Goal: Task Accomplishment & Management: Use online tool/utility

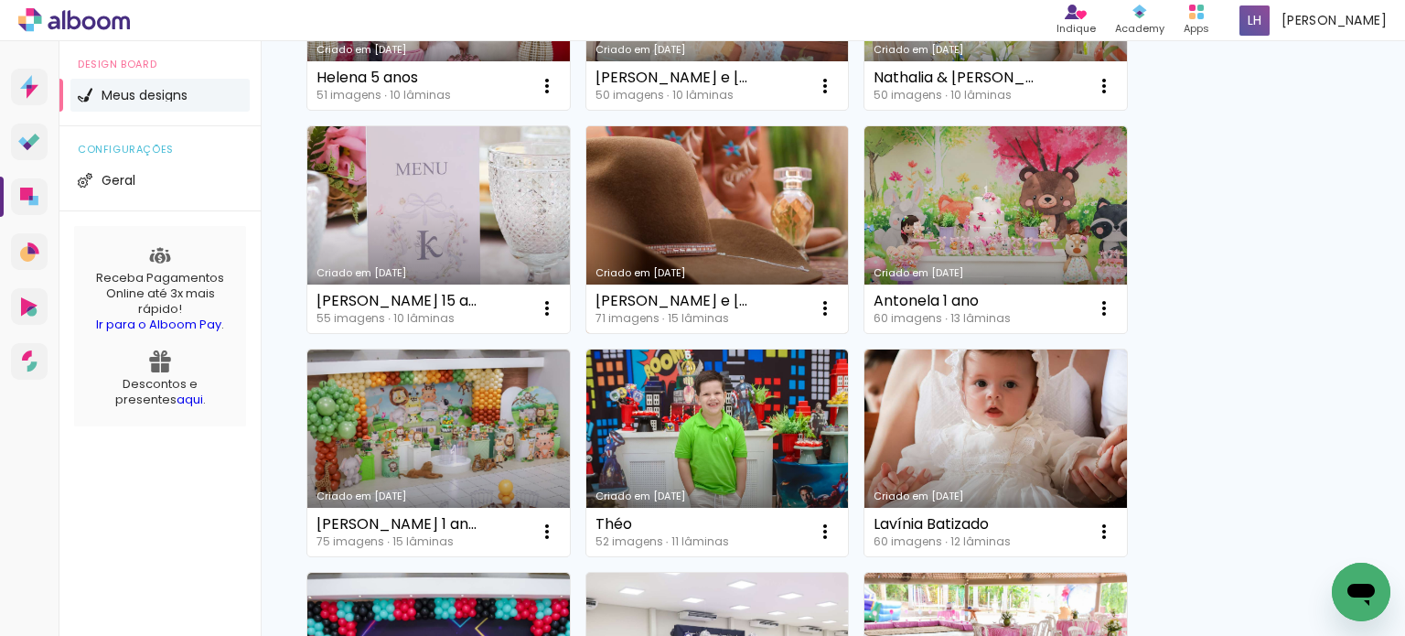
scroll to position [1006, 0]
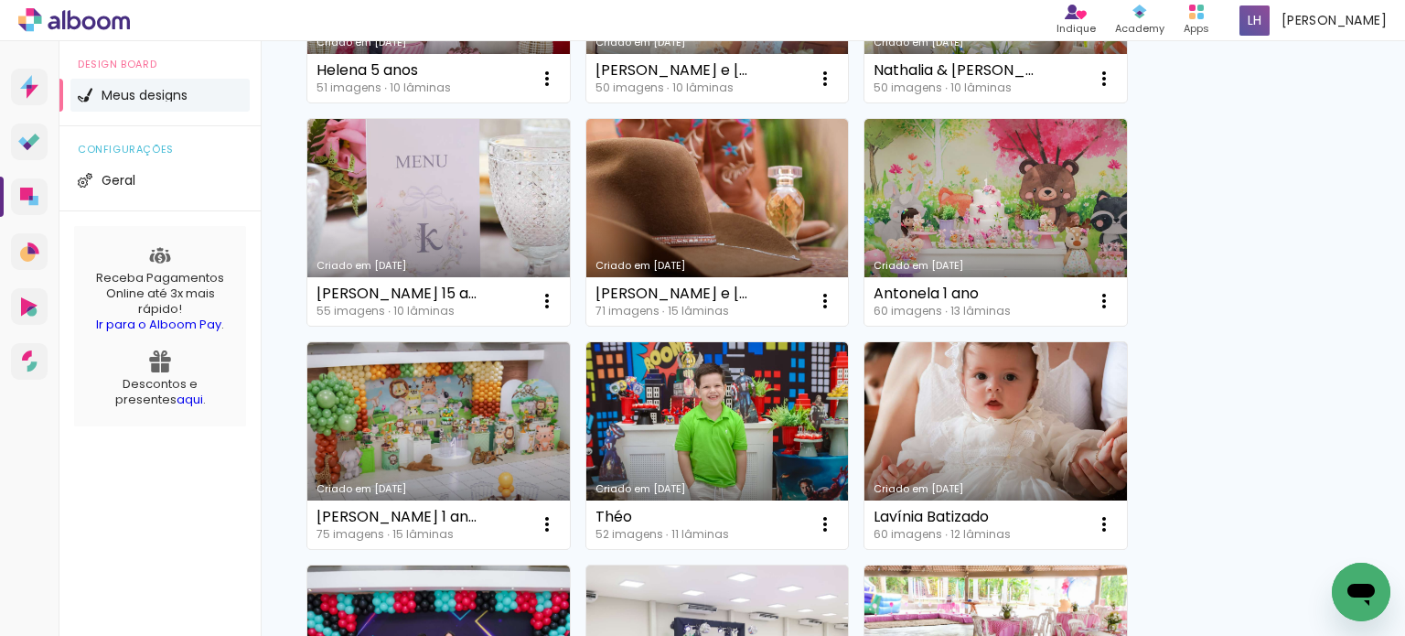
click at [454, 219] on link "Criado em [DATE]" at bounding box center [438, 222] width 262 height 207
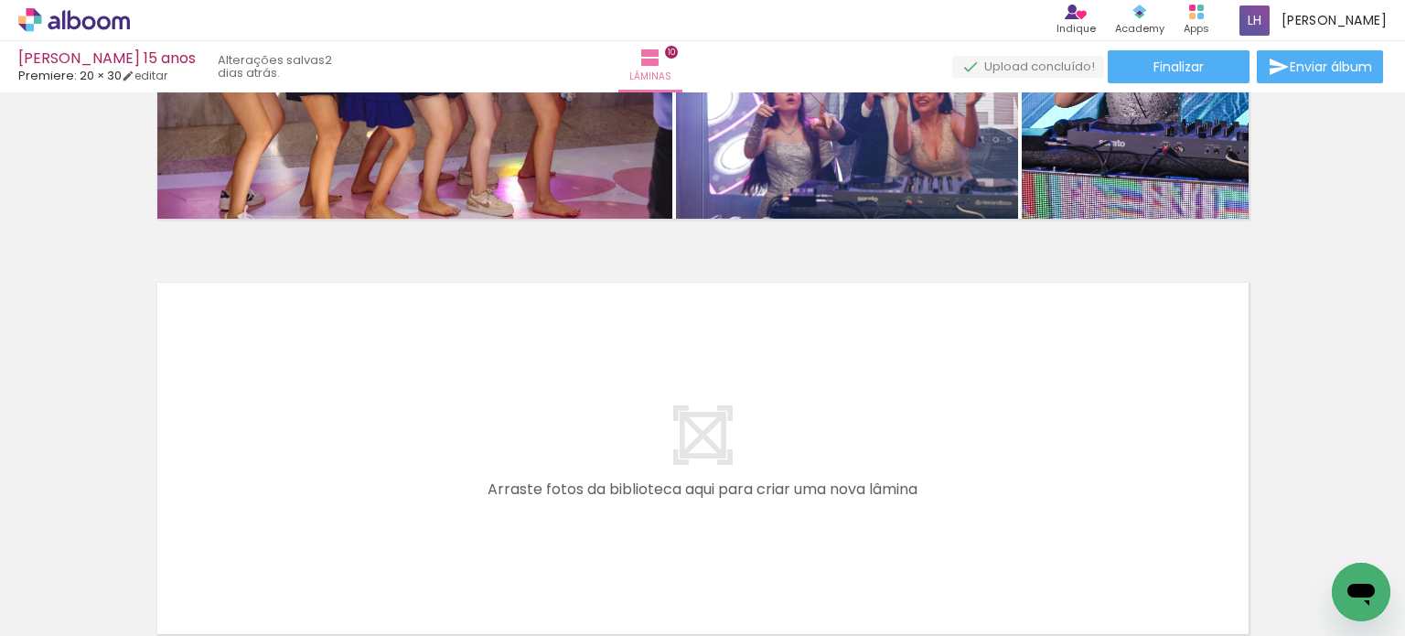
scroll to position [3658, 0]
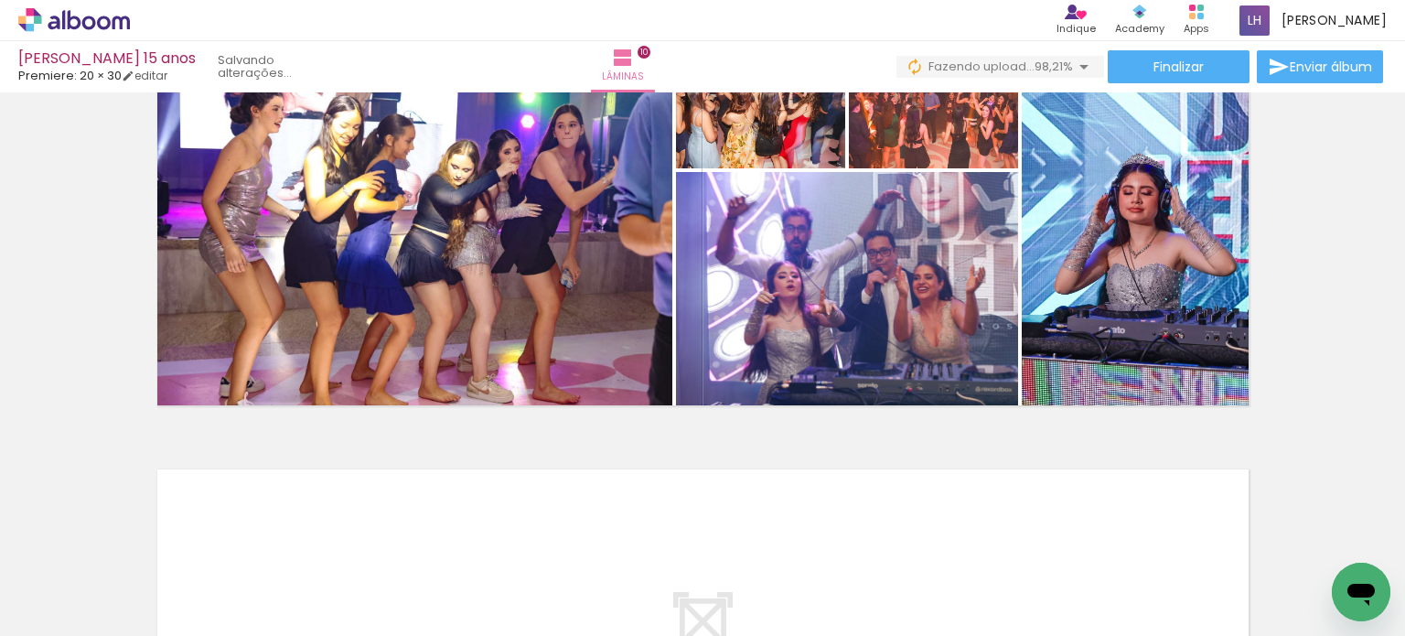
scroll to position [3840, 0]
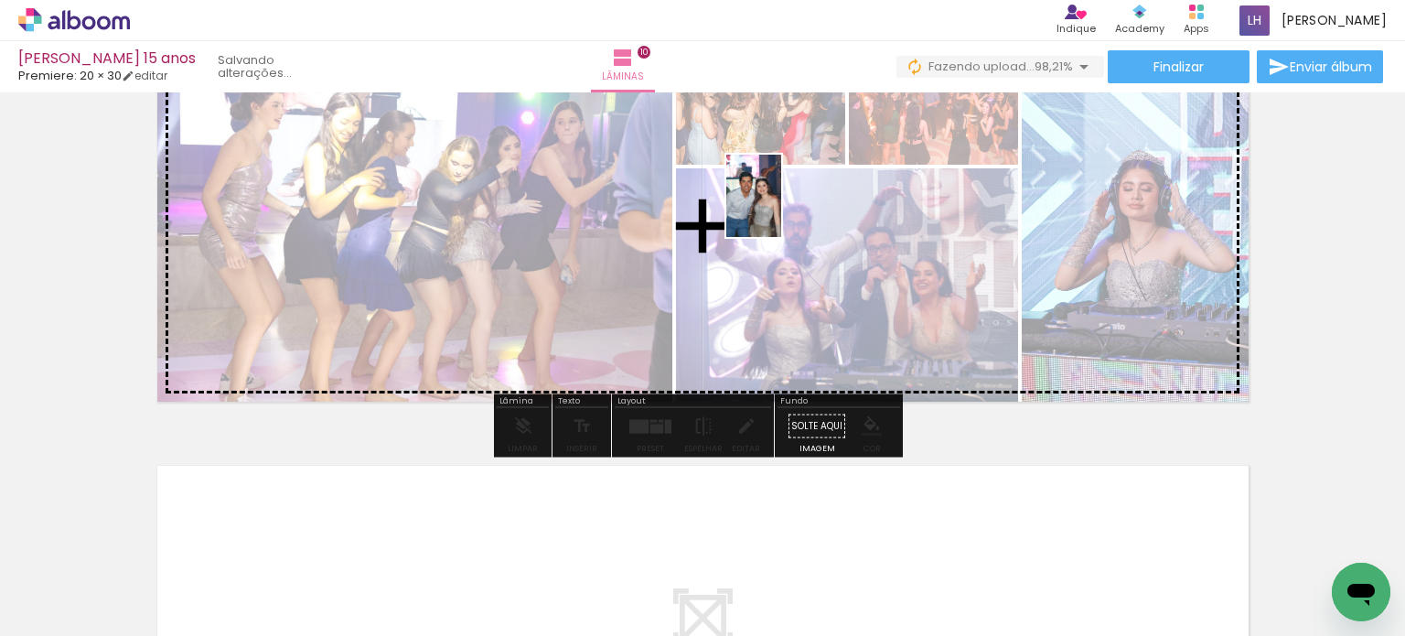
drag, startPoint x: 1324, startPoint y: 557, endPoint x: 781, endPoint y: 209, distance: 644.8
click at [781, 209] on quentale-workspace at bounding box center [702, 318] width 1405 height 636
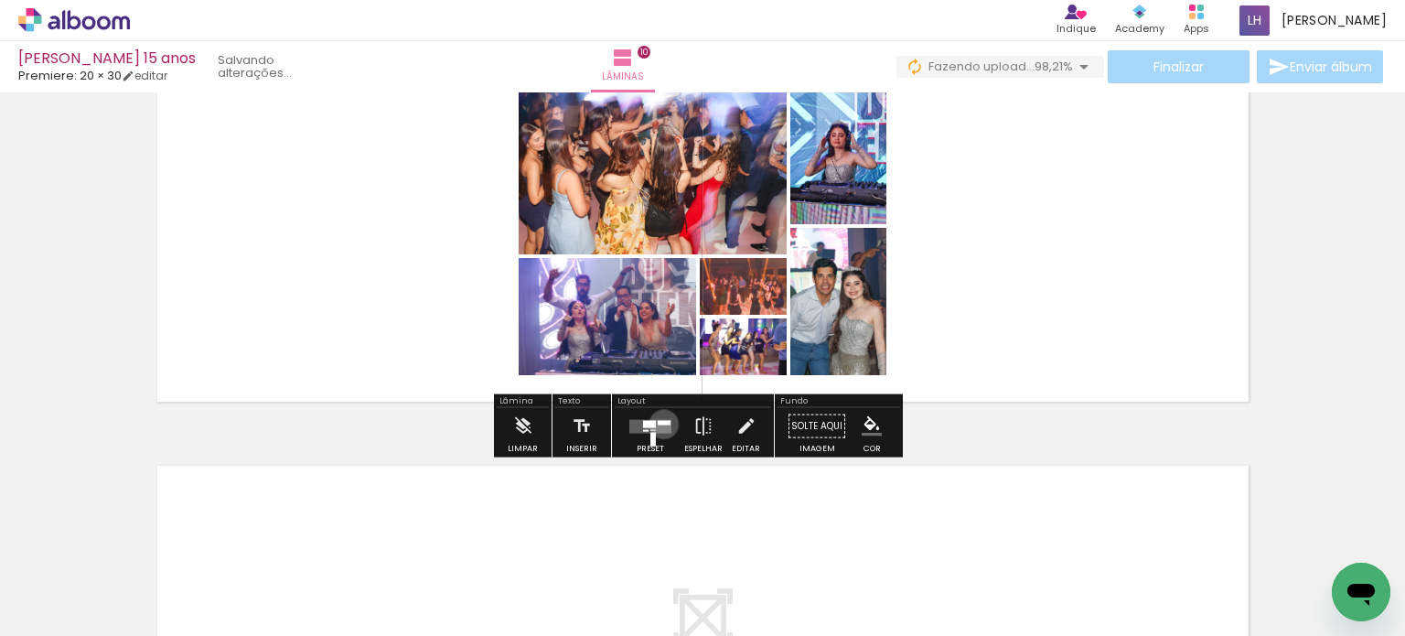
click at [659, 423] on div at bounding box center [663, 422] width 13 height 5
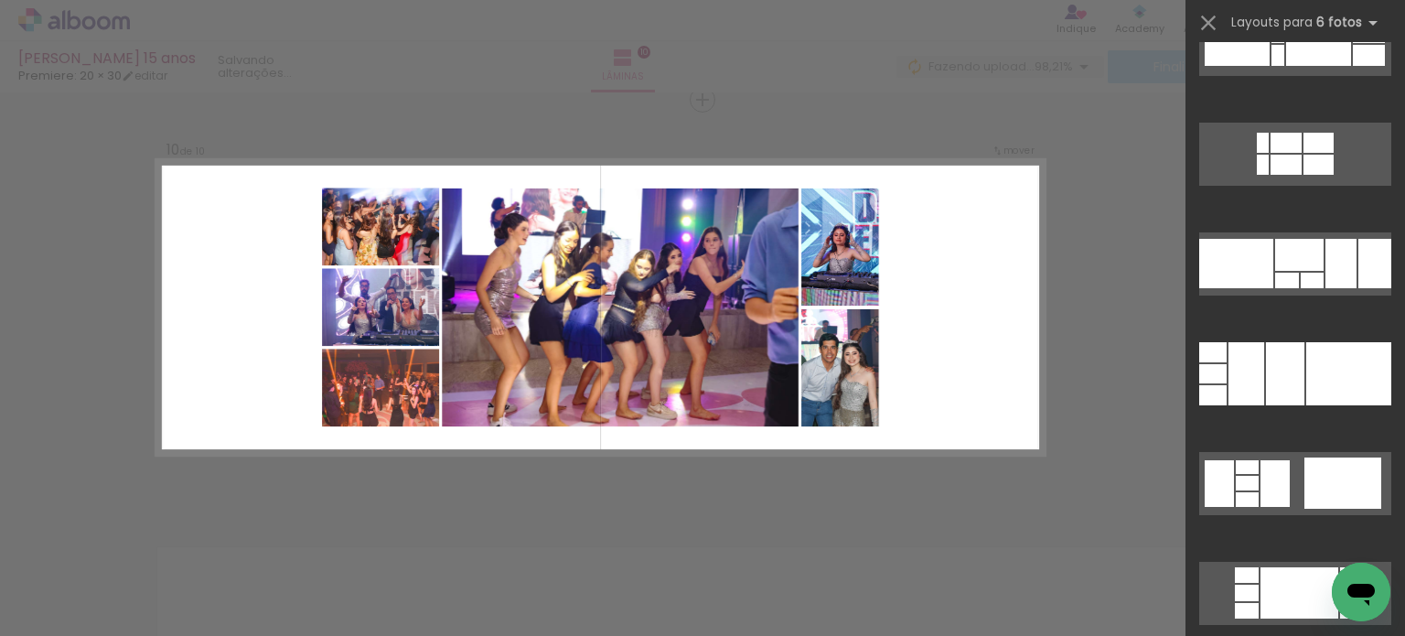
scroll to position [914, 0]
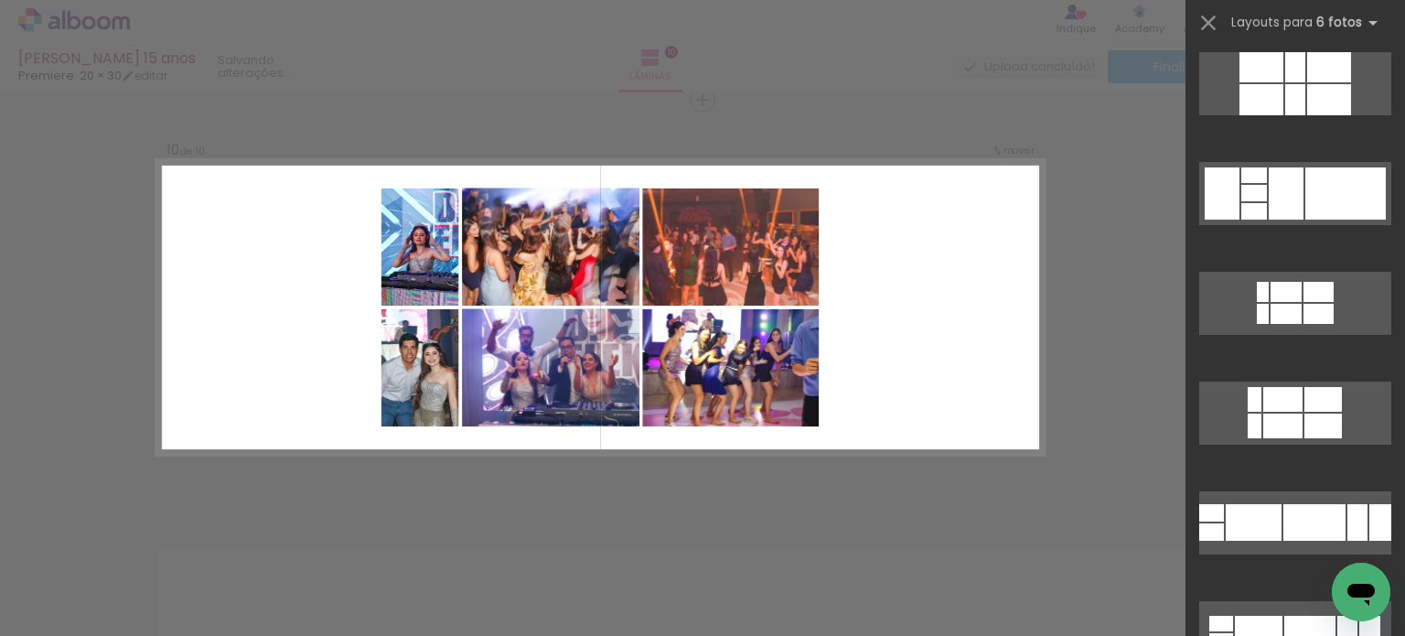
scroll to position [1737, 0]
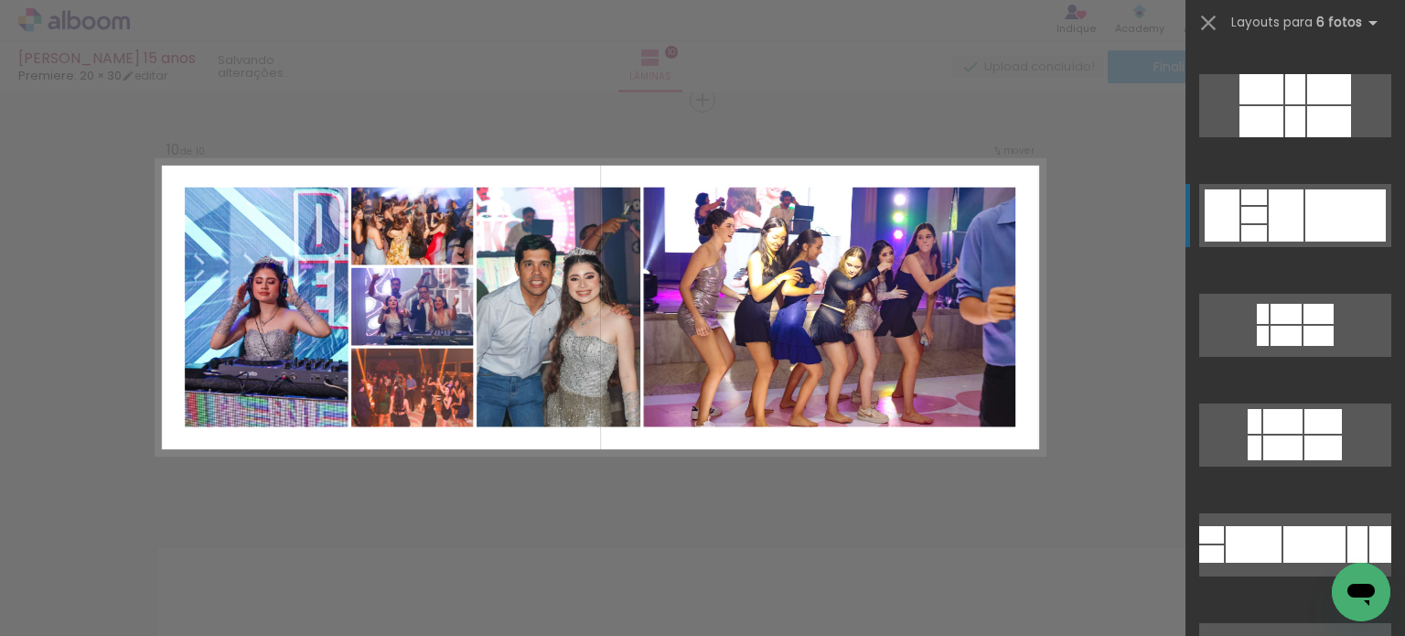
click at [1317, 224] on div at bounding box center [1345, 215] width 80 height 52
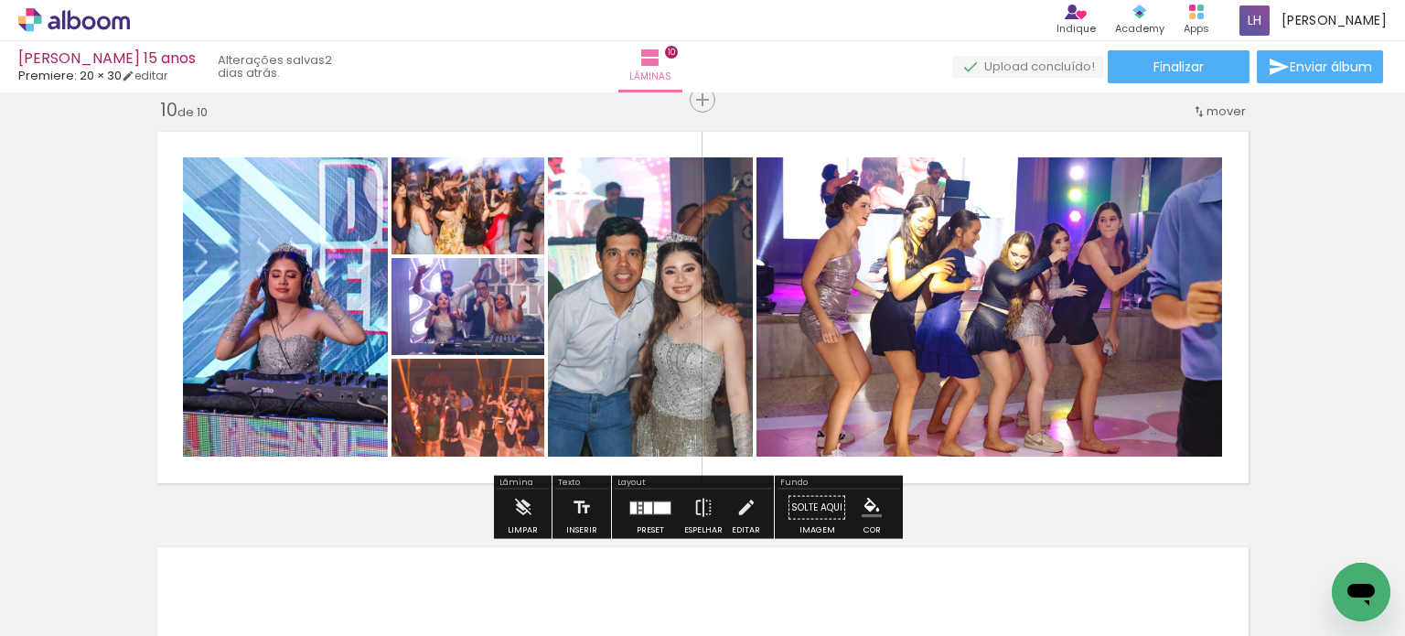
drag, startPoint x: 644, startPoint y: 505, endPoint x: 871, endPoint y: 431, distance: 238.6
click at [644, 505] on div at bounding box center [648, 507] width 8 height 12
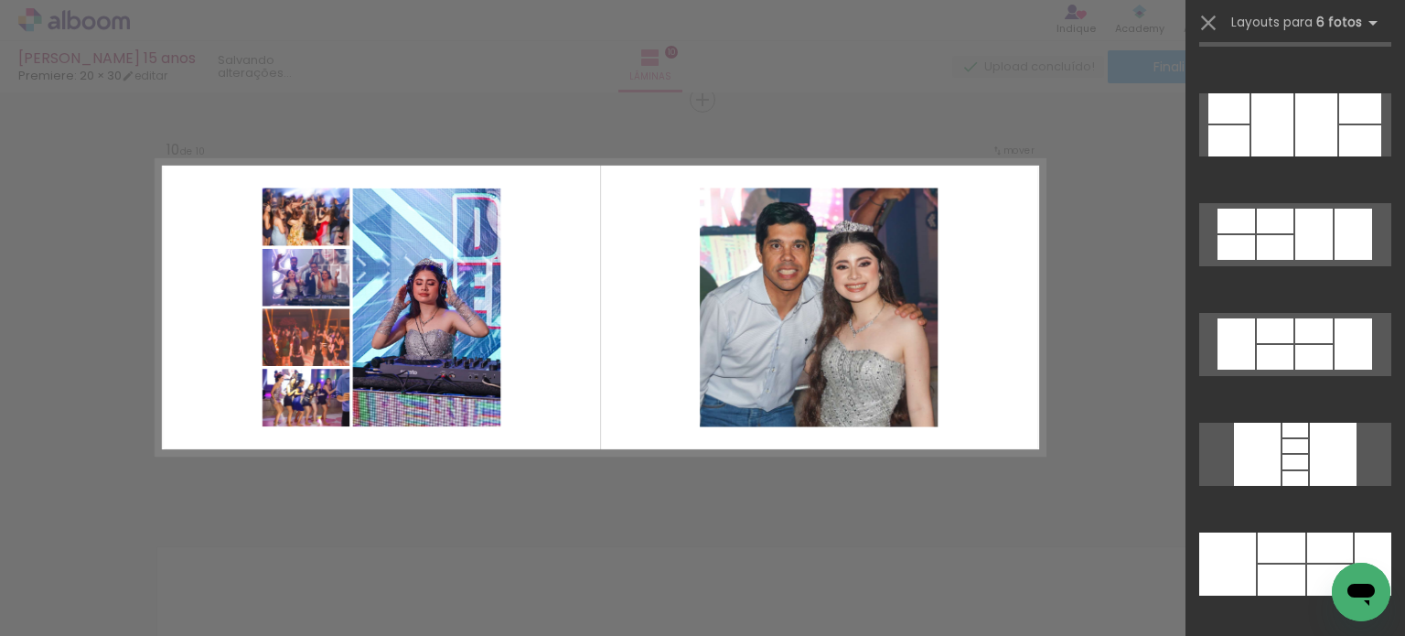
scroll to position [7260, 0]
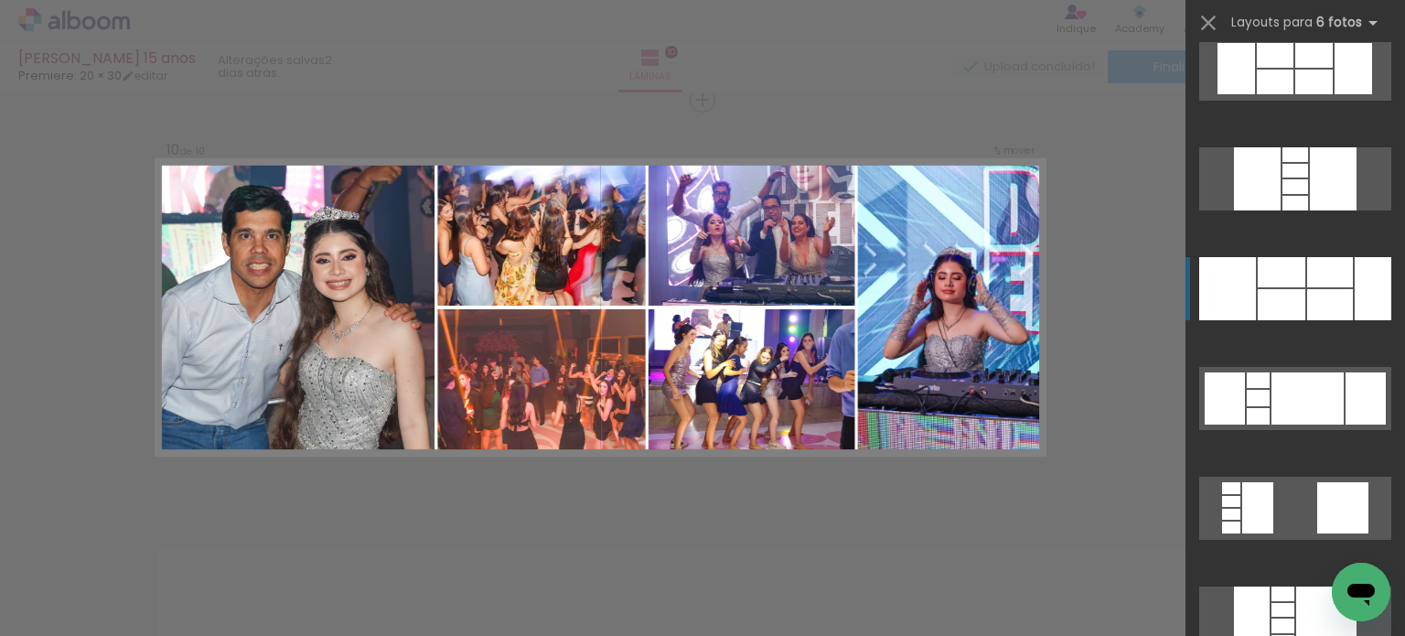
click at [1295, 302] on div at bounding box center [1281, 304] width 48 height 31
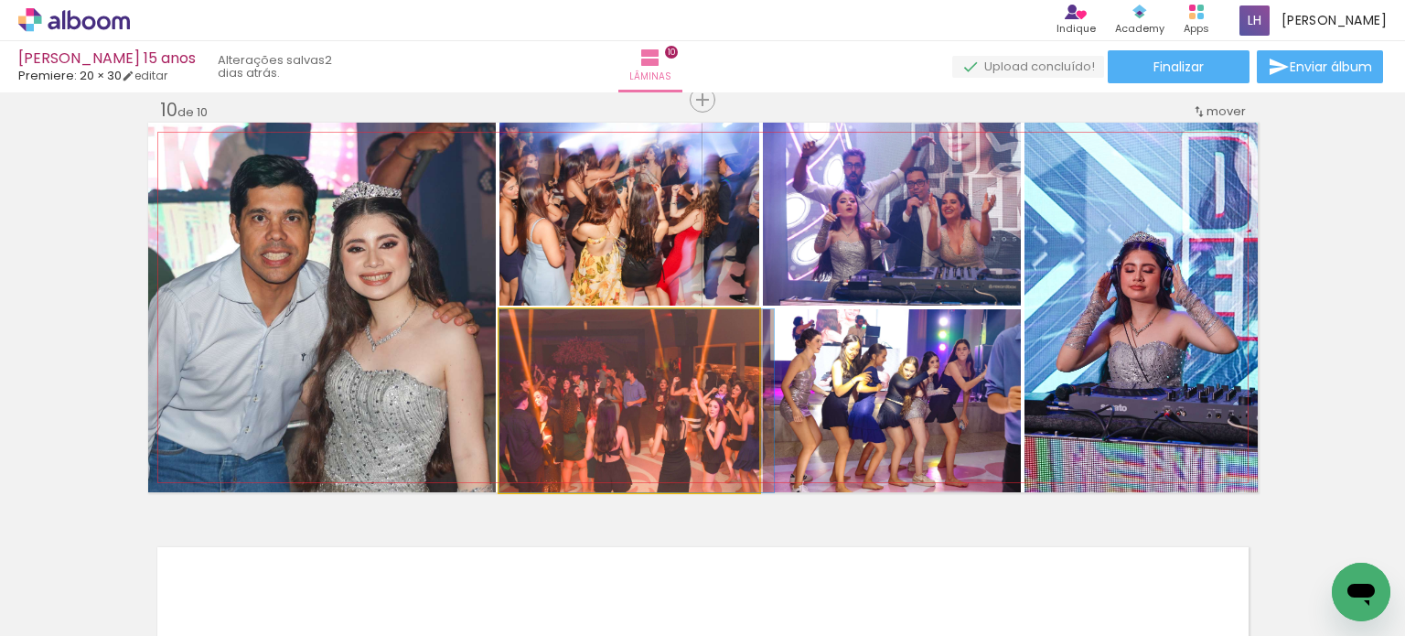
drag, startPoint x: 721, startPoint y: 416, endPoint x: 737, endPoint y: 412, distance: 16.0
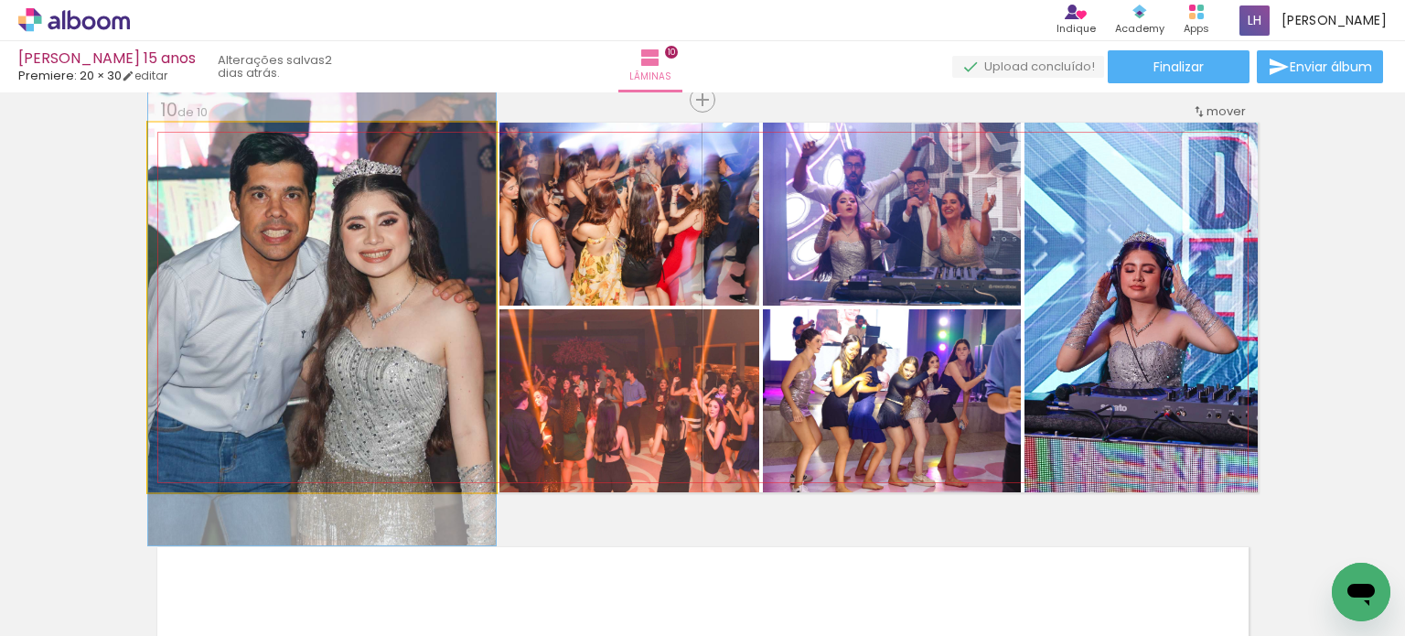
drag, startPoint x: 428, startPoint y: 376, endPoint x: 440, endPoint y: 353, distance: 25.8
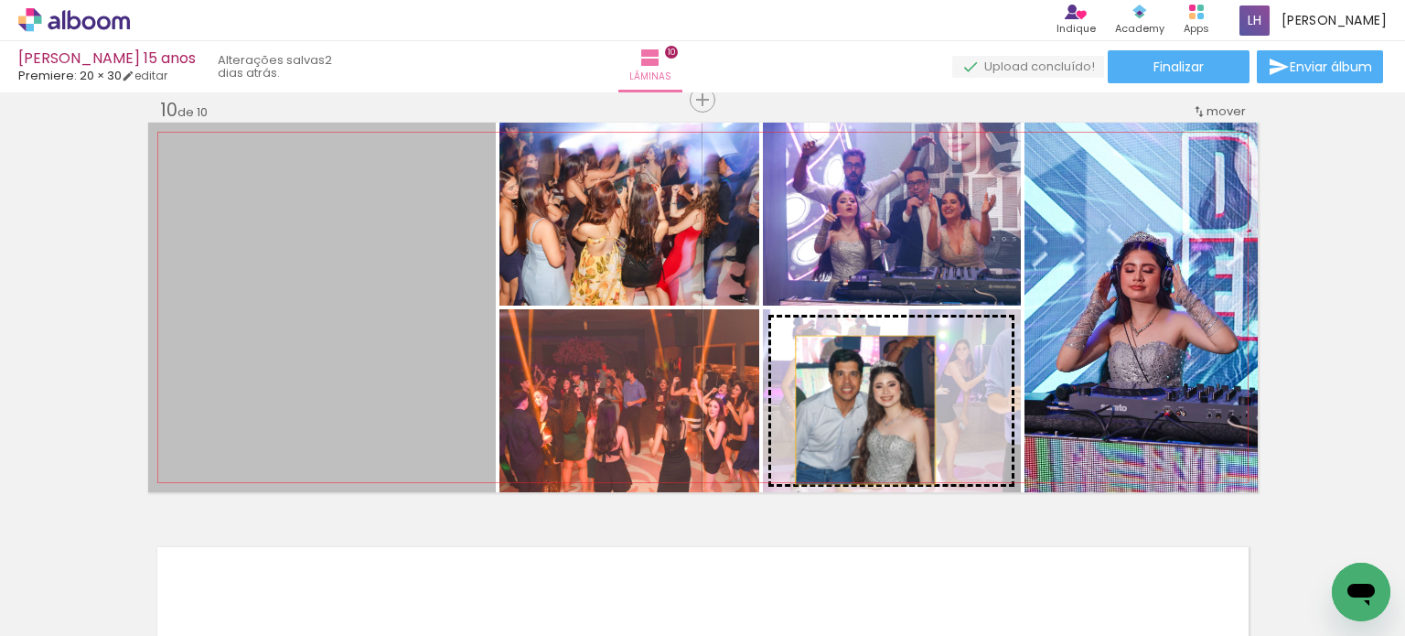
drag, startPoint x: 534, startPoint y: 373, endPoint x: 858, endPoint y: 410, distance: 325.8
click at [0, 0] on slot at bounding box center [0, 0] width 0 height 0
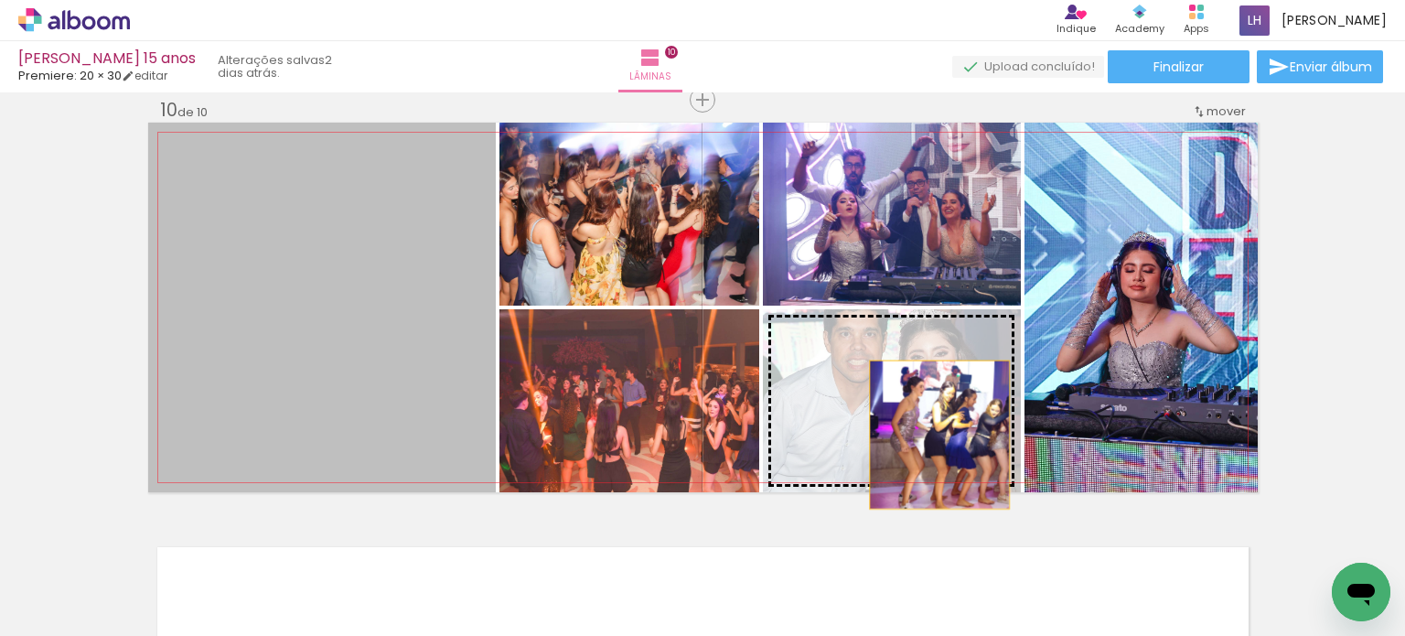
drag, startPoint x: 377, startPoint y: 380, endPoint x: 936, endPoint y: 426, distance: 561.5
click at [0, 0] on slot at bounding box center [0, 0] width 0 height 0
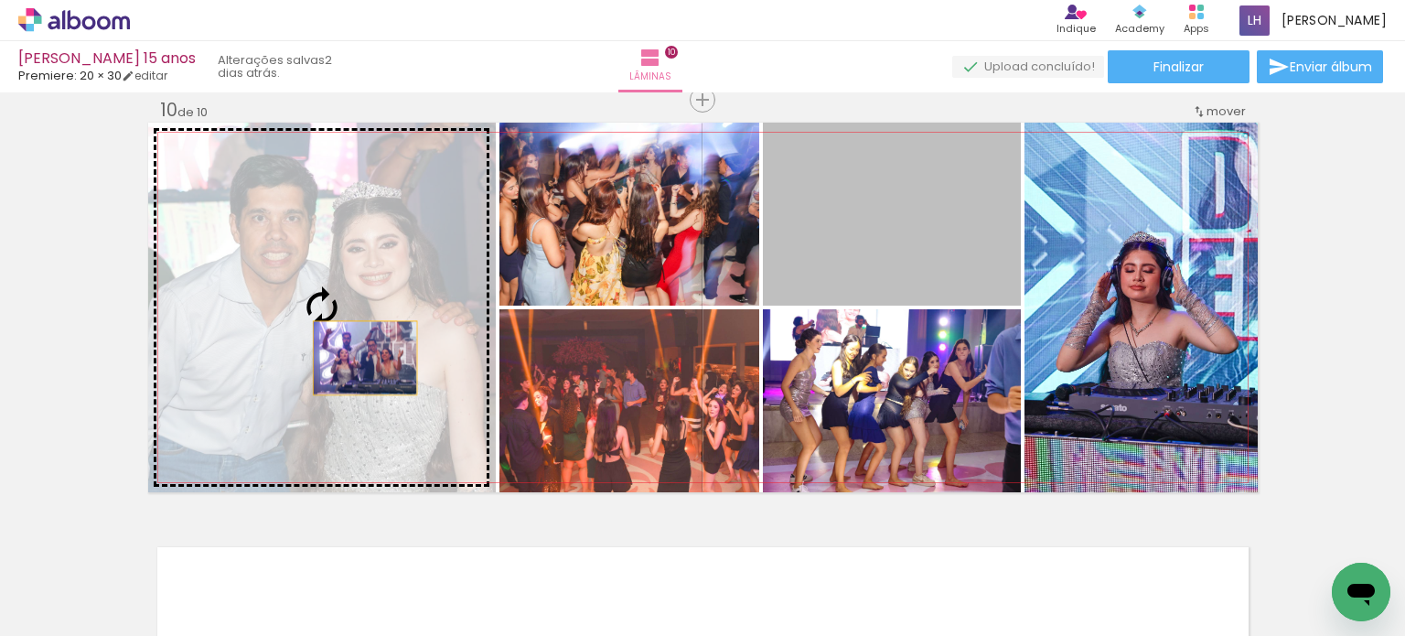
drag, startPoint x: 922, startPoint y: 237, endPoint x: 337, endPoint y: 353, distance: 595.7
click at [0, 0] on slot at bounding box center [0, 0] width 0 height 0
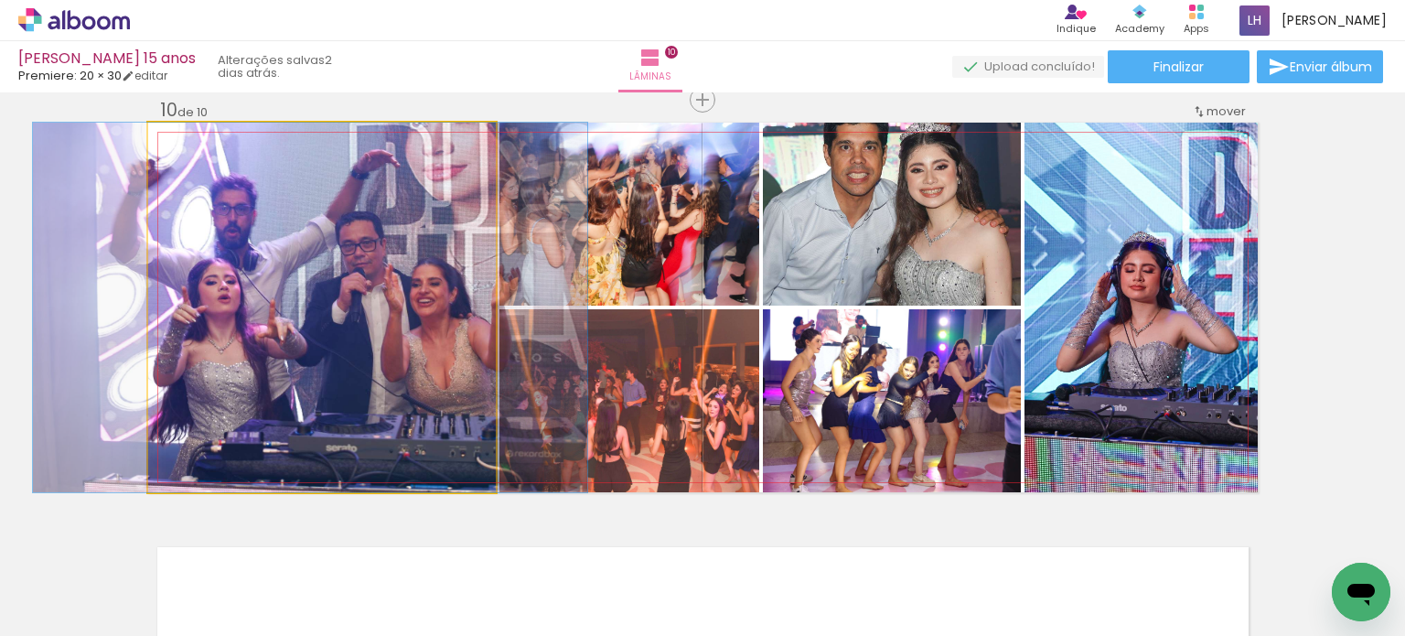
drag, startPoint x: 358, startPoint y: 374, endPoint x: 347, endPoint y: 371, distance: 12.2
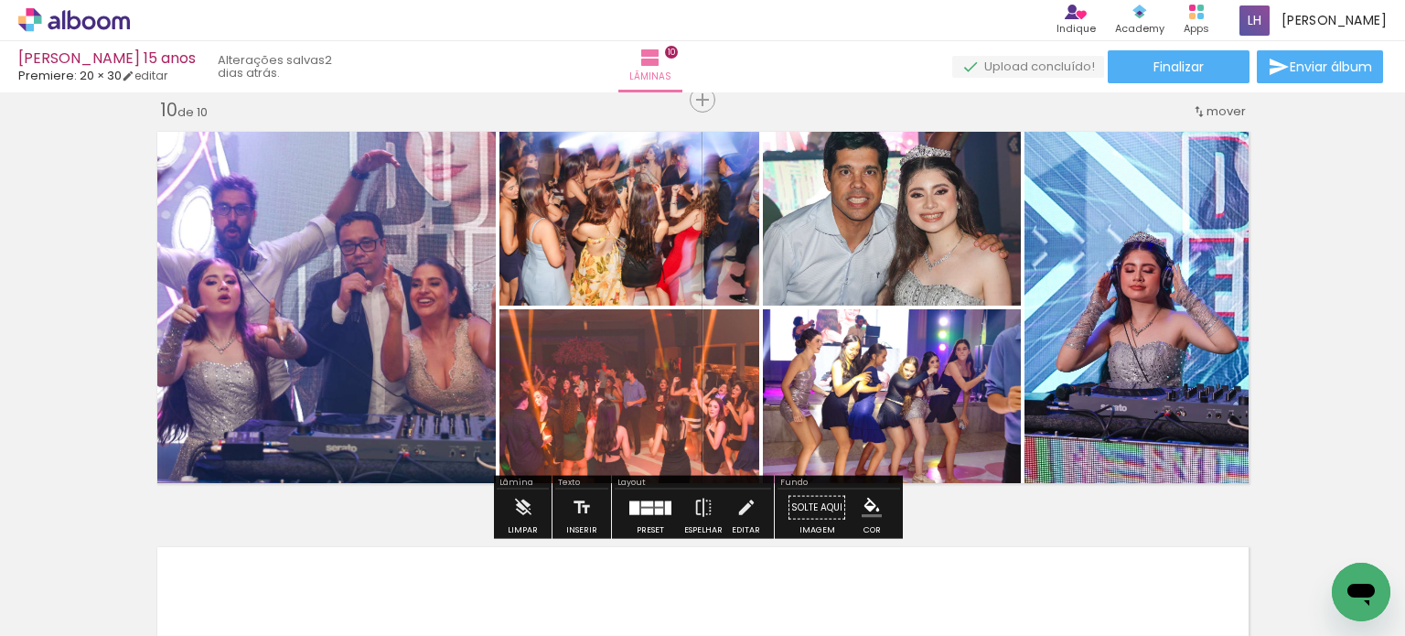
click at [643, 506] on quentale-layouter at bounding box center [650, 507] width 42 height 14
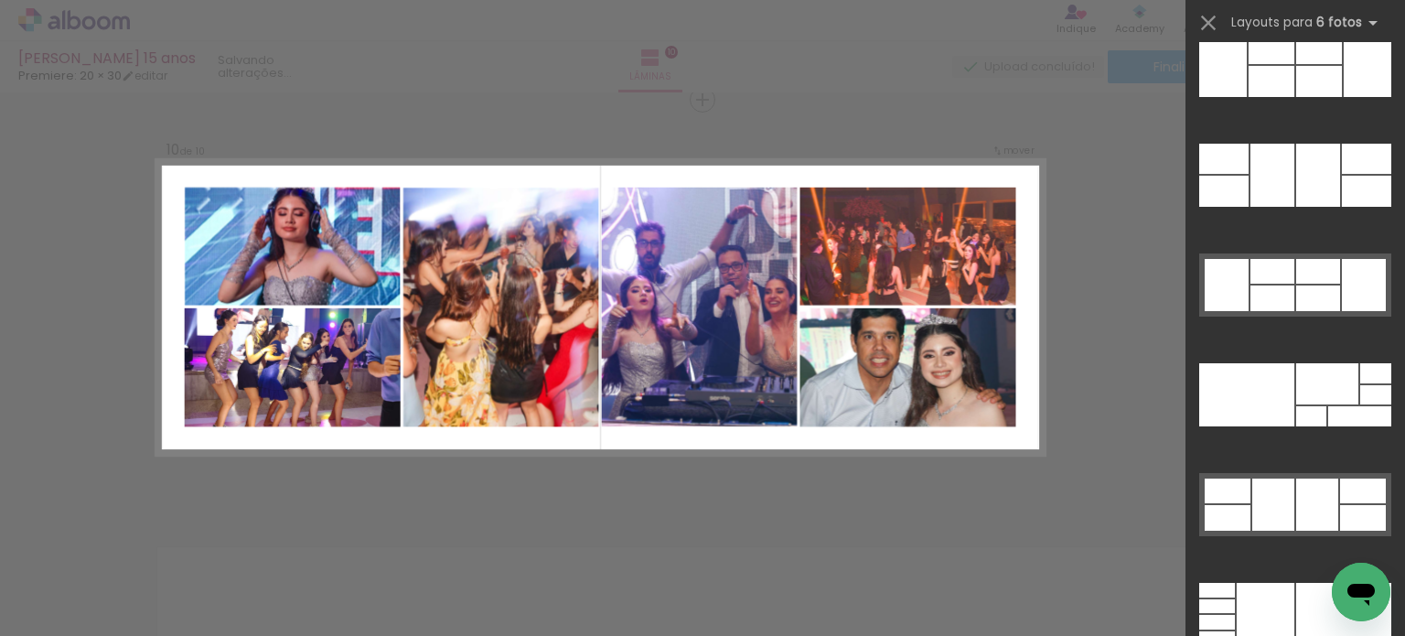
scroll to position [56372, 0]
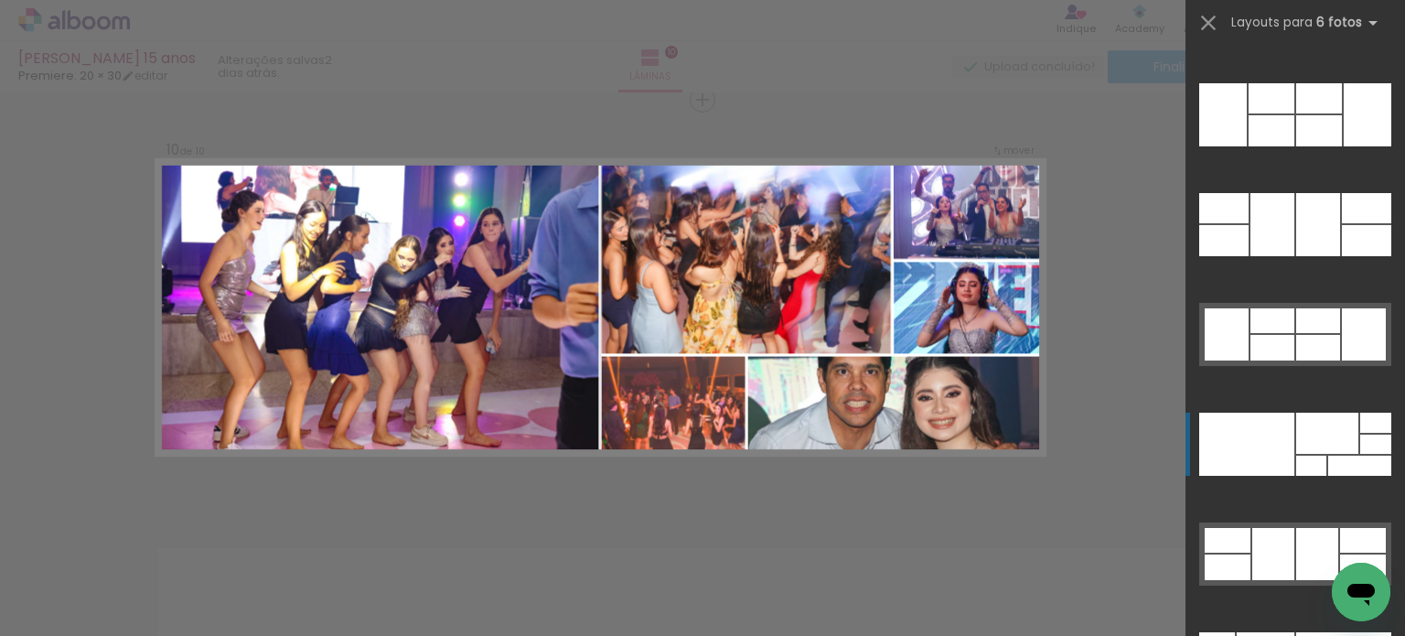
click at [1300, 451] on div at bounding box center [1327, 432] width 62 height 41
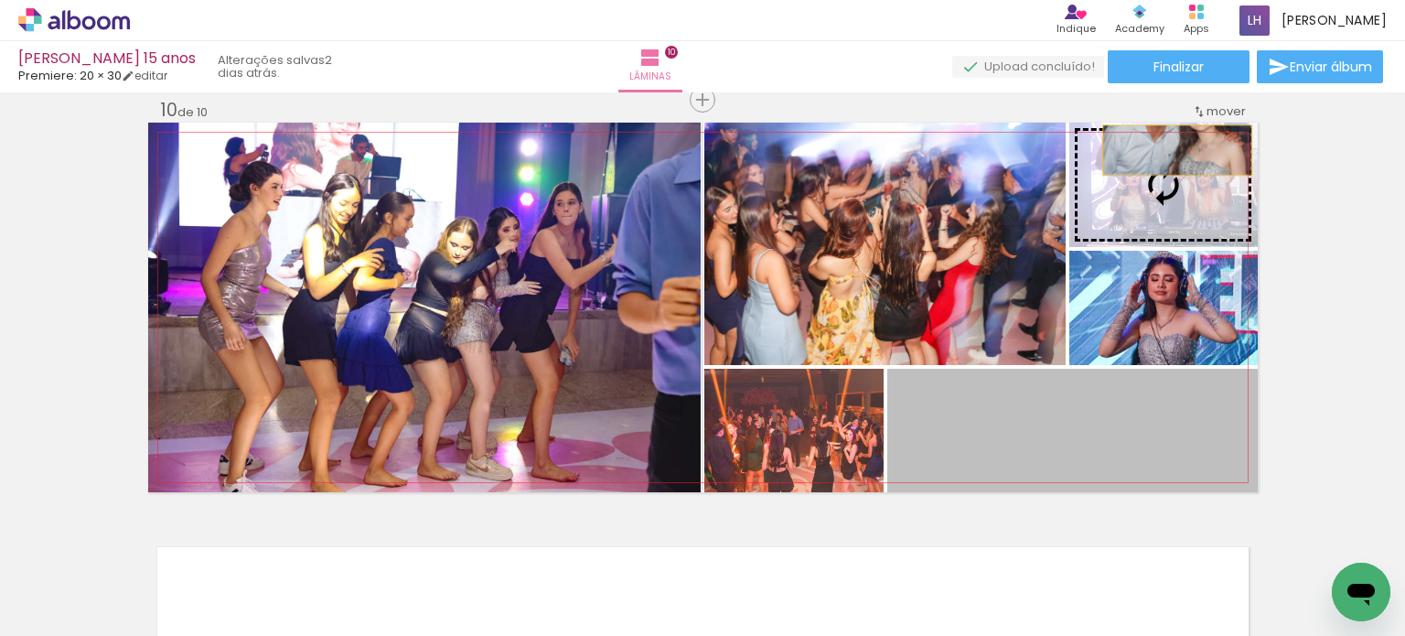
drag, startPoint x: 1040, startPoint y: 444, endPoint x: 1170, endPoint y: 150, distance: 321.8
click at [0, 0] on slot at bounding box center [0, 0] width 0 height 0
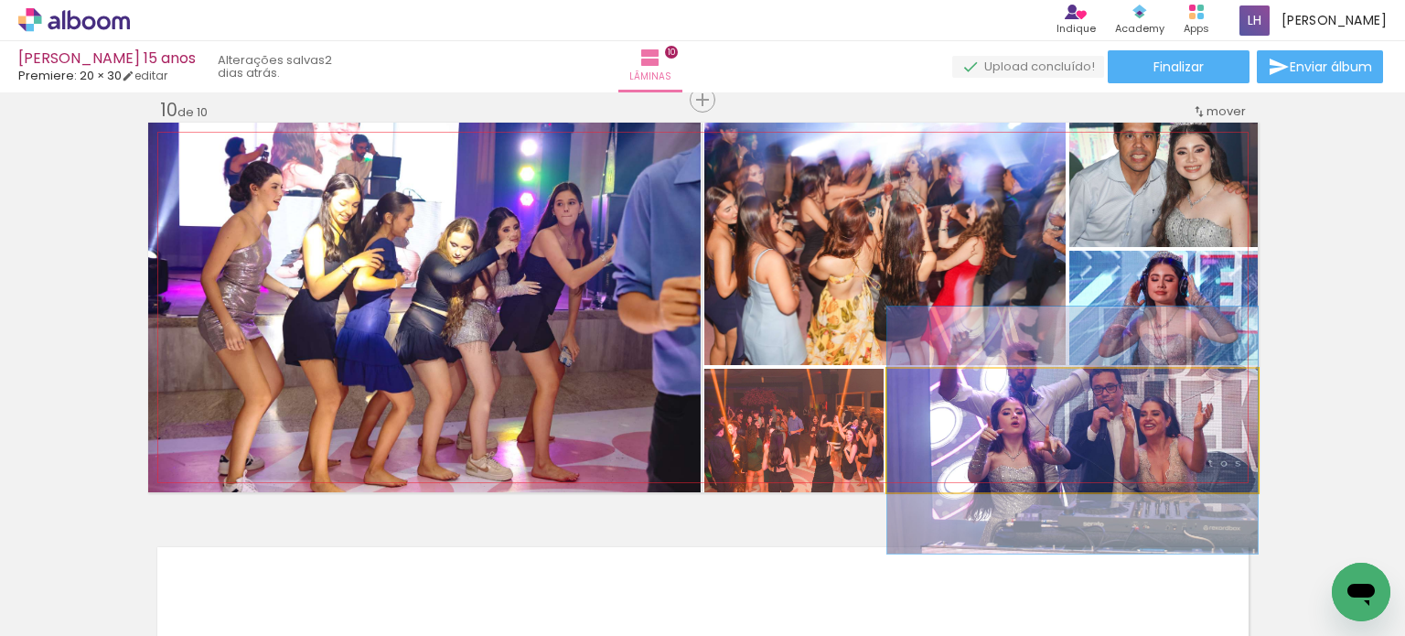
drag, startPoint x: 1060, startPoint y: 453, endPoint x: 872, endPoint y: 252, distance: 274.3
click at [0, 0] on slot at bounding box center [0, 0] width 0 height 0
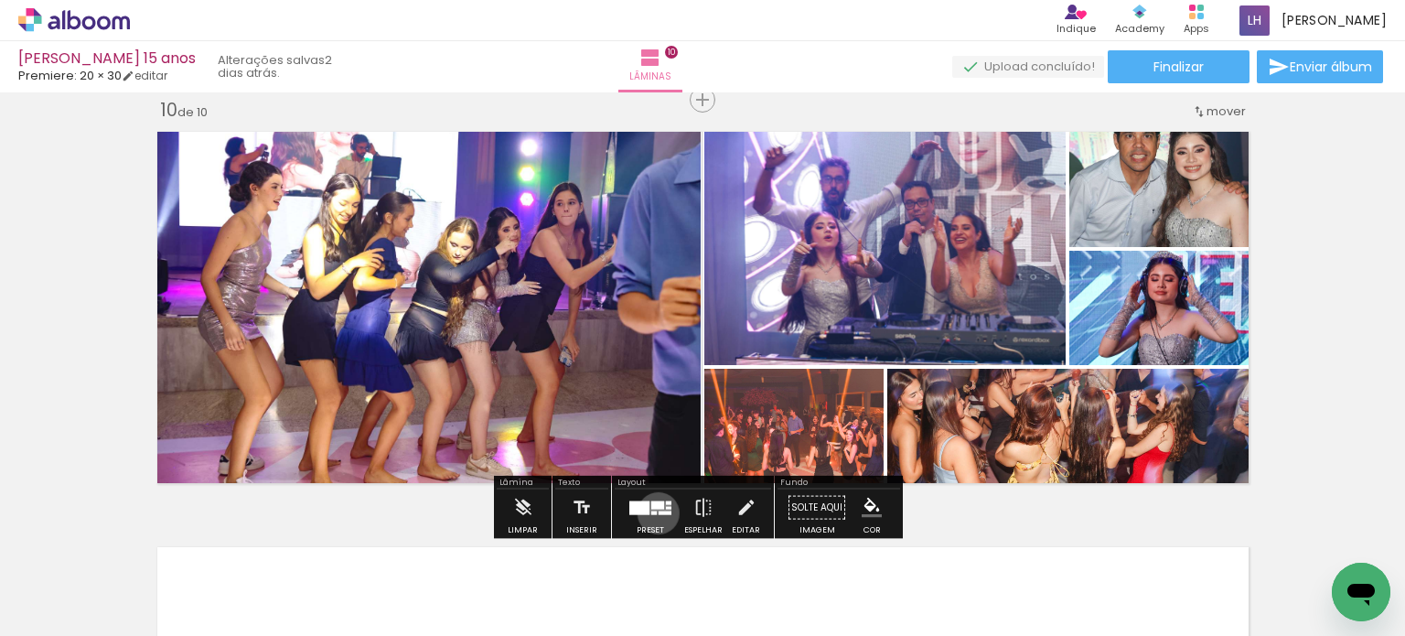
click at [658, 512] on div at bounding box center [664, 512] width 13 height 4
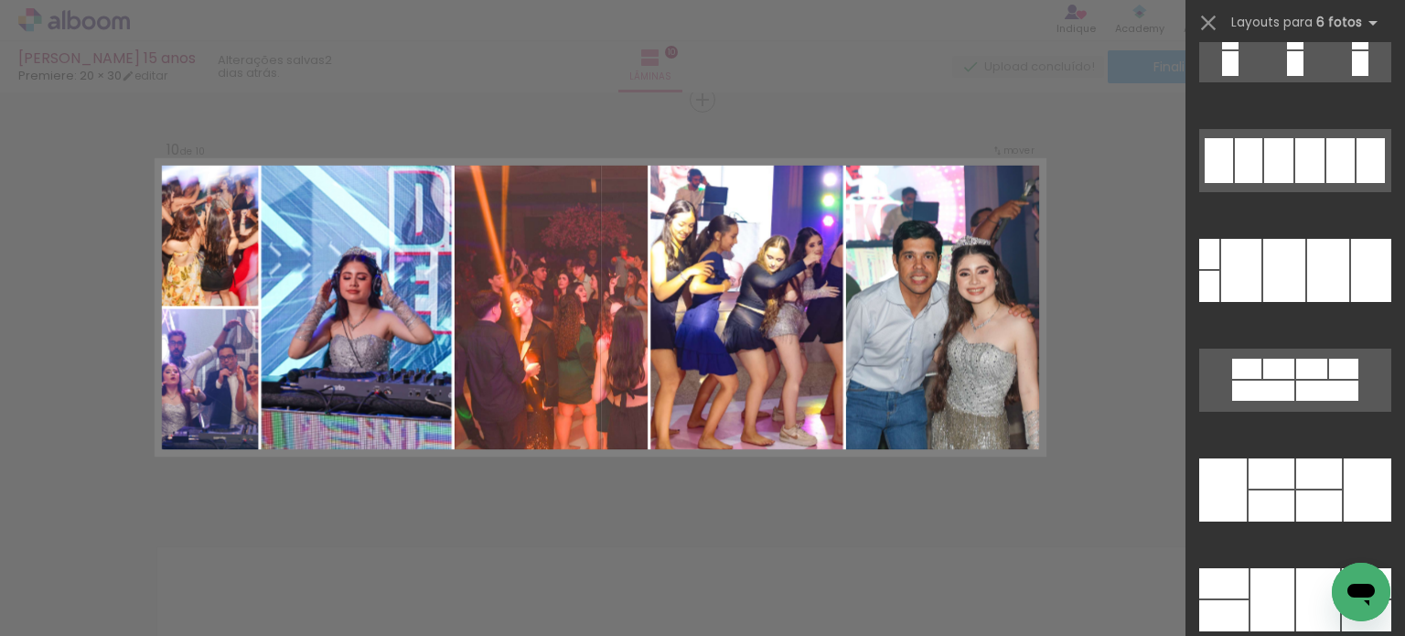
scroll to position [56272, 0]
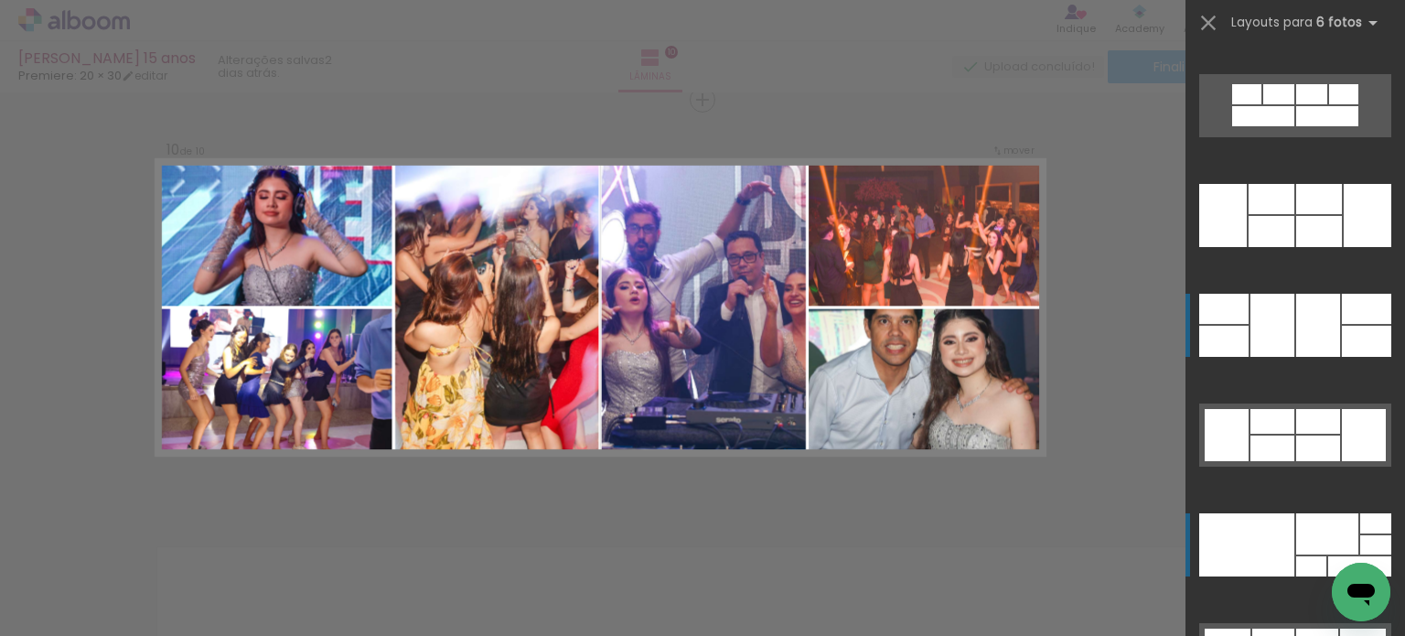
click at [1296, 332] on div at bounding box center [1318, 325] width 44 height 63
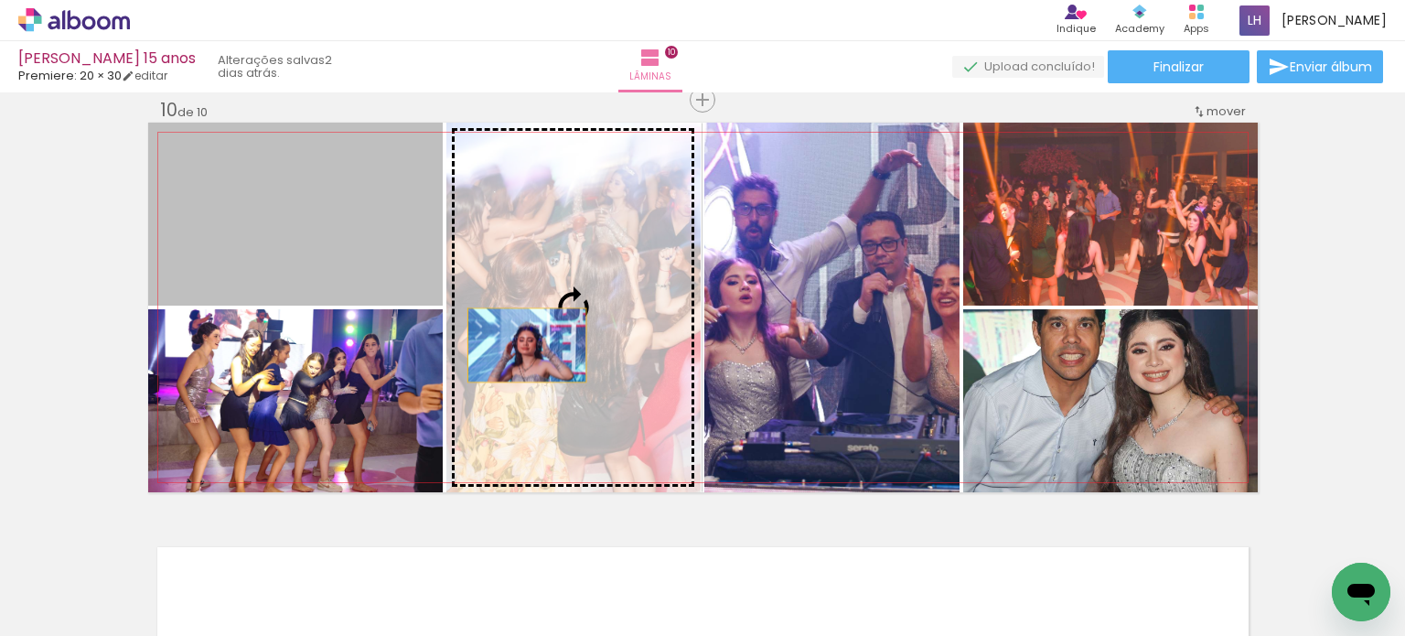
drag, startPoint x: 369, startPoint y: 268, endPoint x: 580, endPoint y: 348, distance: 225.2
click at [0, 0] on slot at bounding box center [0, 0] width 0 height 0
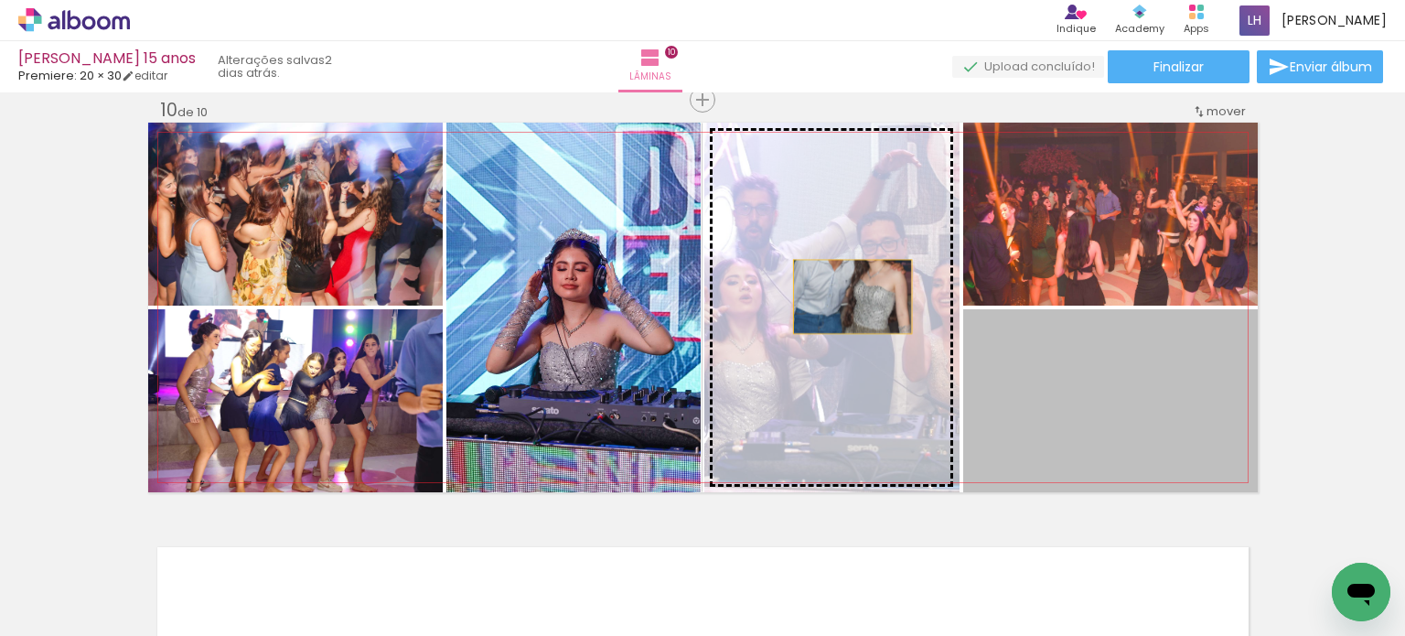
drag, startPoint x: 1203, startPoint y: 414, endPoint x: 824, endPoint y: 289, distance: 399.6
click at [0, 0] on slot at bounding box center [0, 0] width 0 height 0
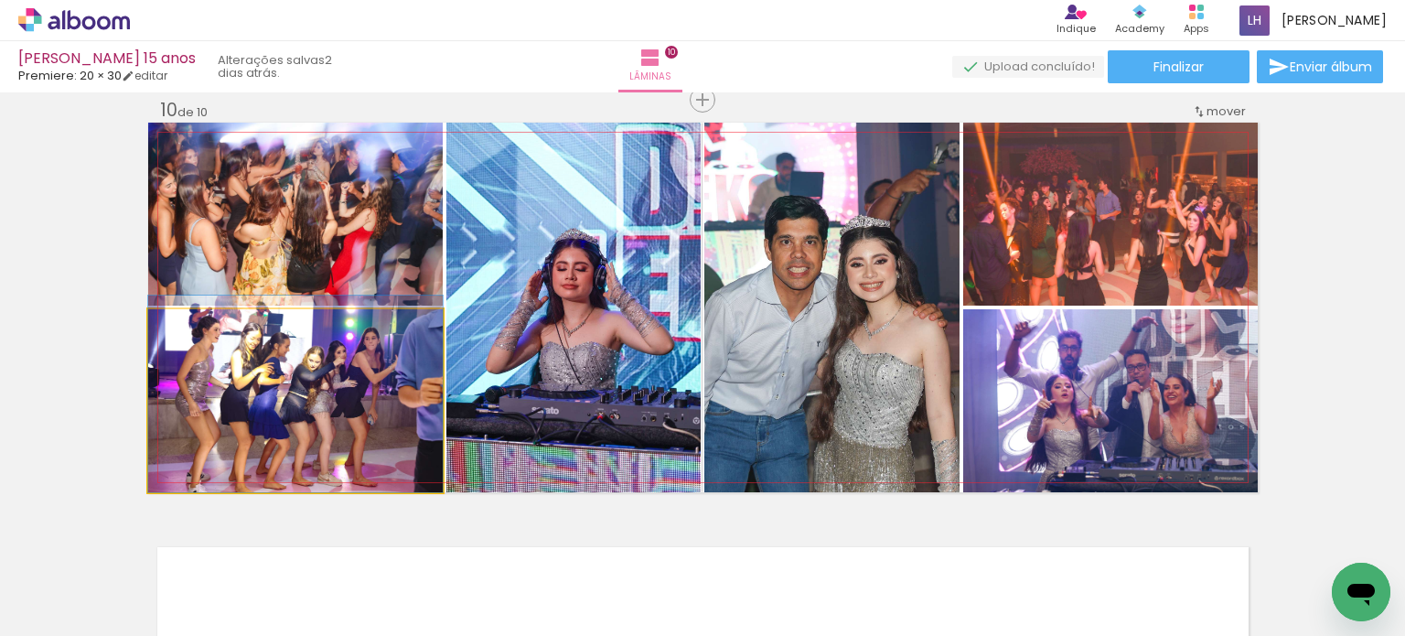
drag, startPoint x: 378, startPoint y: 401, endPoint x: 377, endPoint y: 385, distance: 16.5
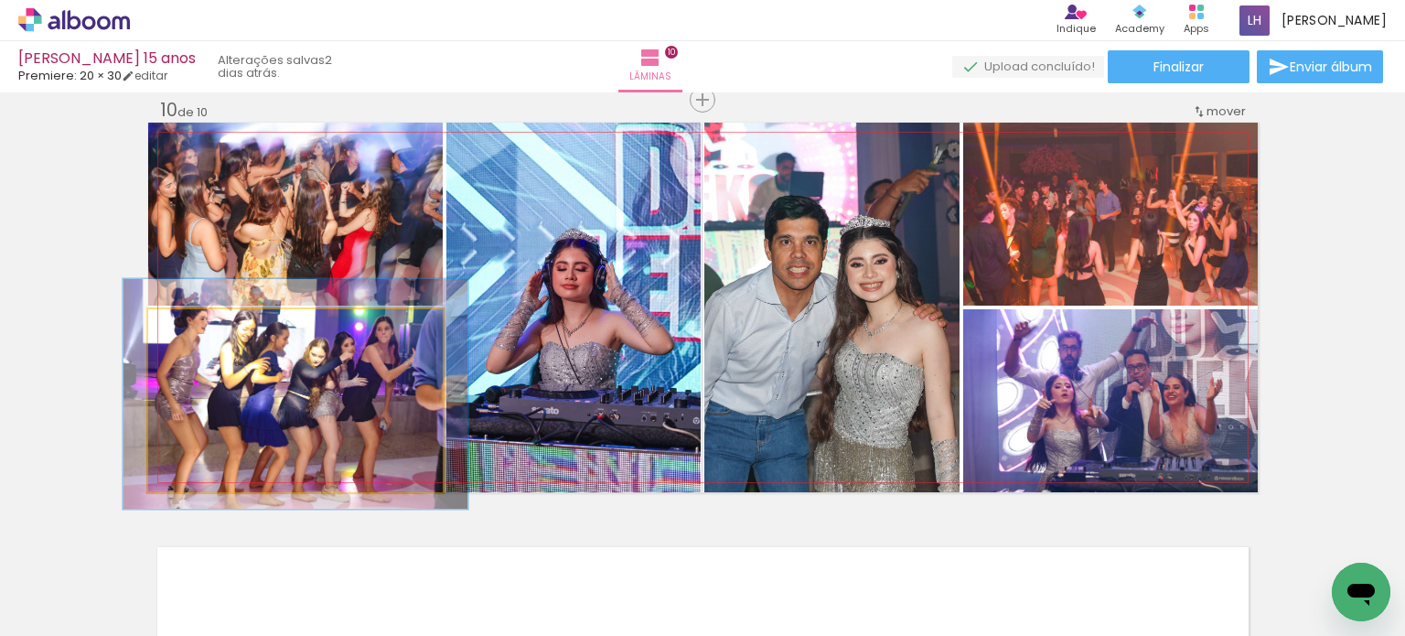
drag, startPoint x: 187, startPoint y: 328, endPoint x: 198, endPoint y: 328, distance: 11.0
click at [198, 328] on div at bounding box center [201, 328] width 16 height 16
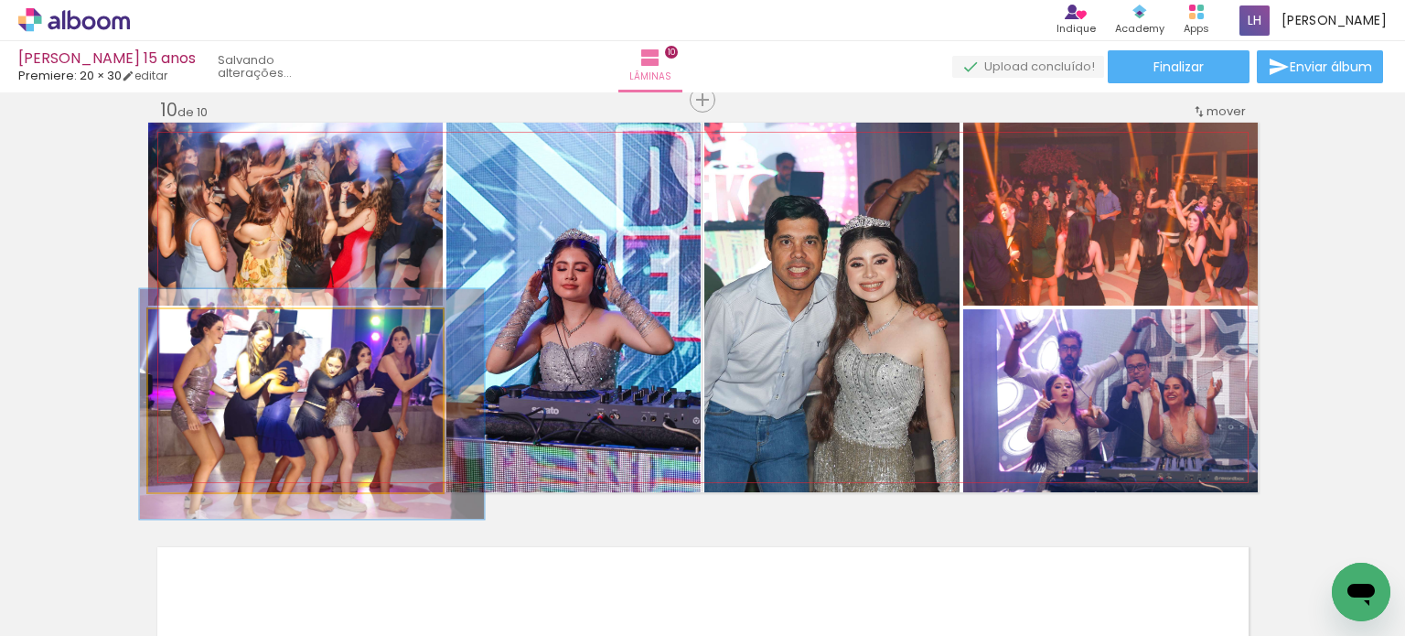
drag, startPoint x: 294, startPoint y: 397, endPoint x: 305, endPoint y: 406, distance: 15.0
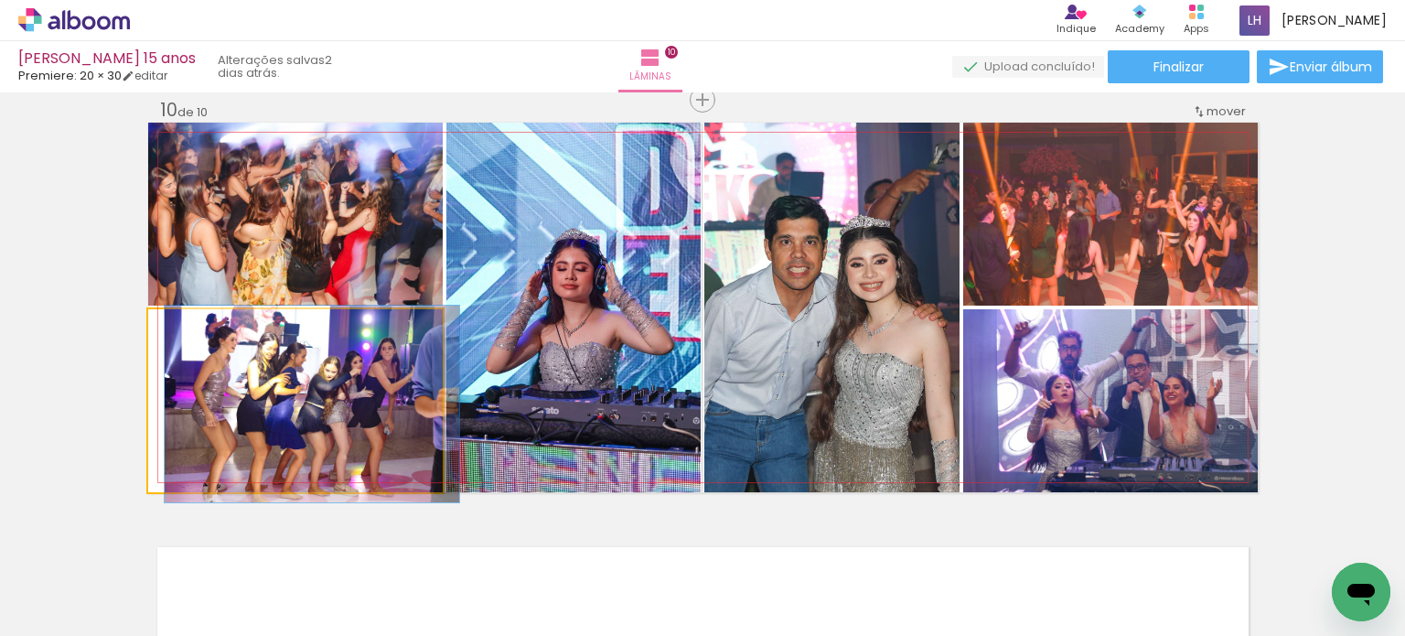
drag, startPoint x: 185, startPoint y: 325, endPoint x: 171, endPoint y: 325, distance: 13.7
click at [176, 325] on div at bounding box center [190, 328] width 29 height 29
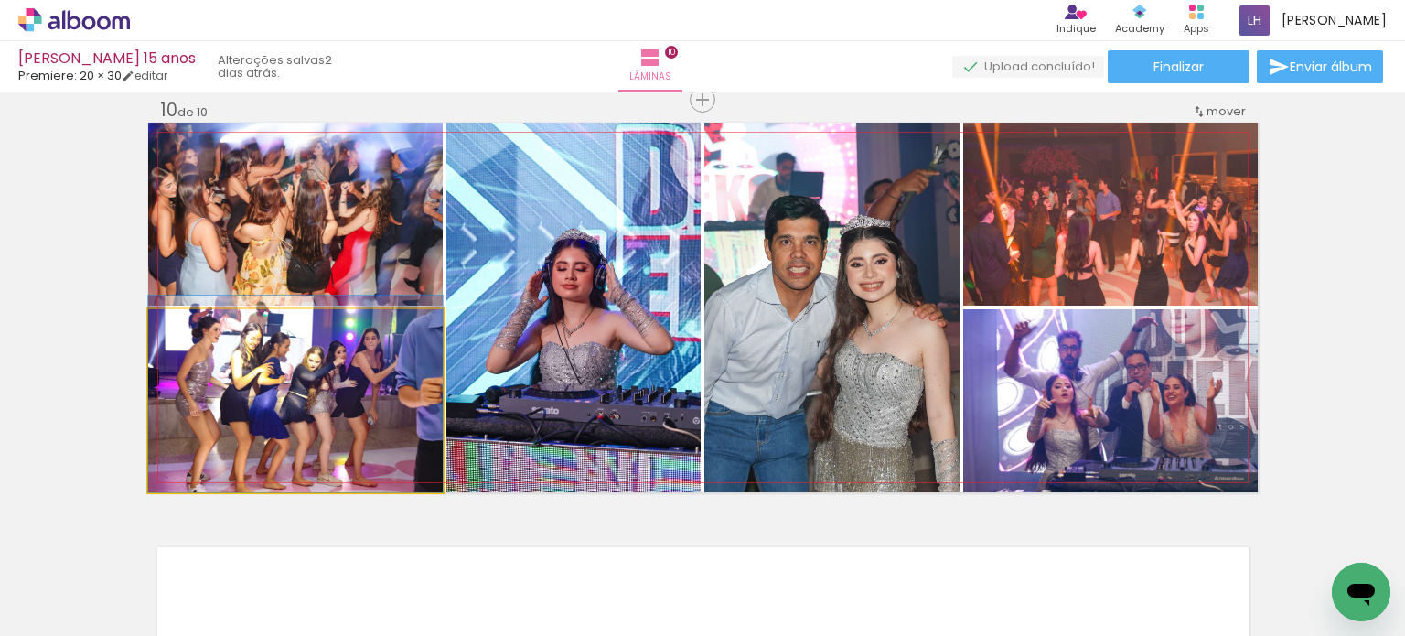
drag, startPoint x: 289, startPoint y: 389, endPoint x: 327, endPoint y: 379, distance: 39.5
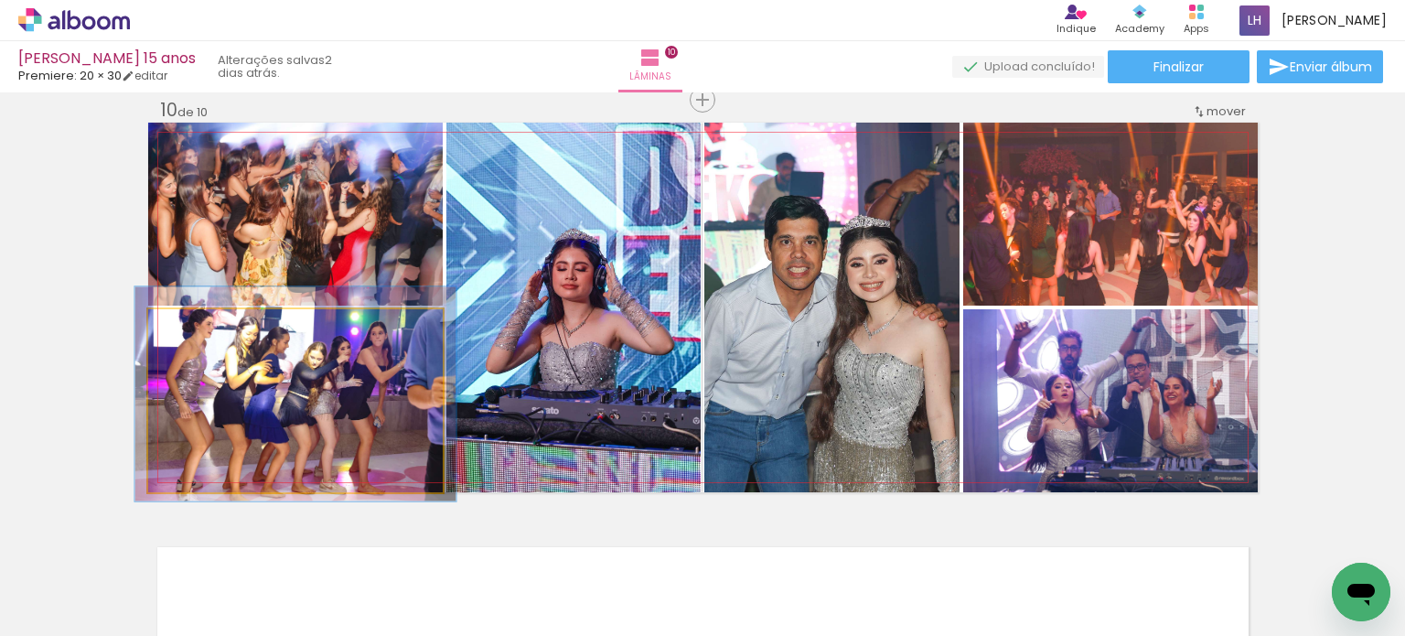
type paper-slider "109"
click at [191, 328] on div at bounding box center [196, 328] width 16 height 16
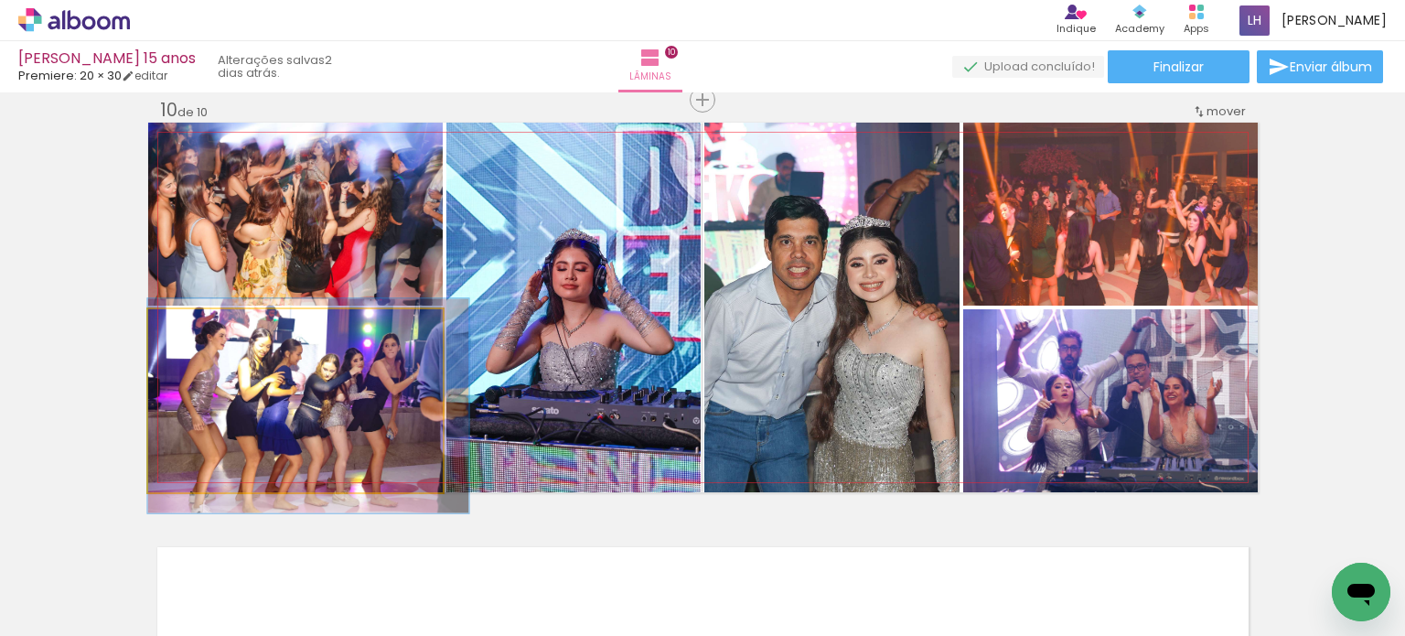
drag, startPoint x: 284, startPoint y: 386, endPoint x: 370, endPoint y: 398, distance: 86.8
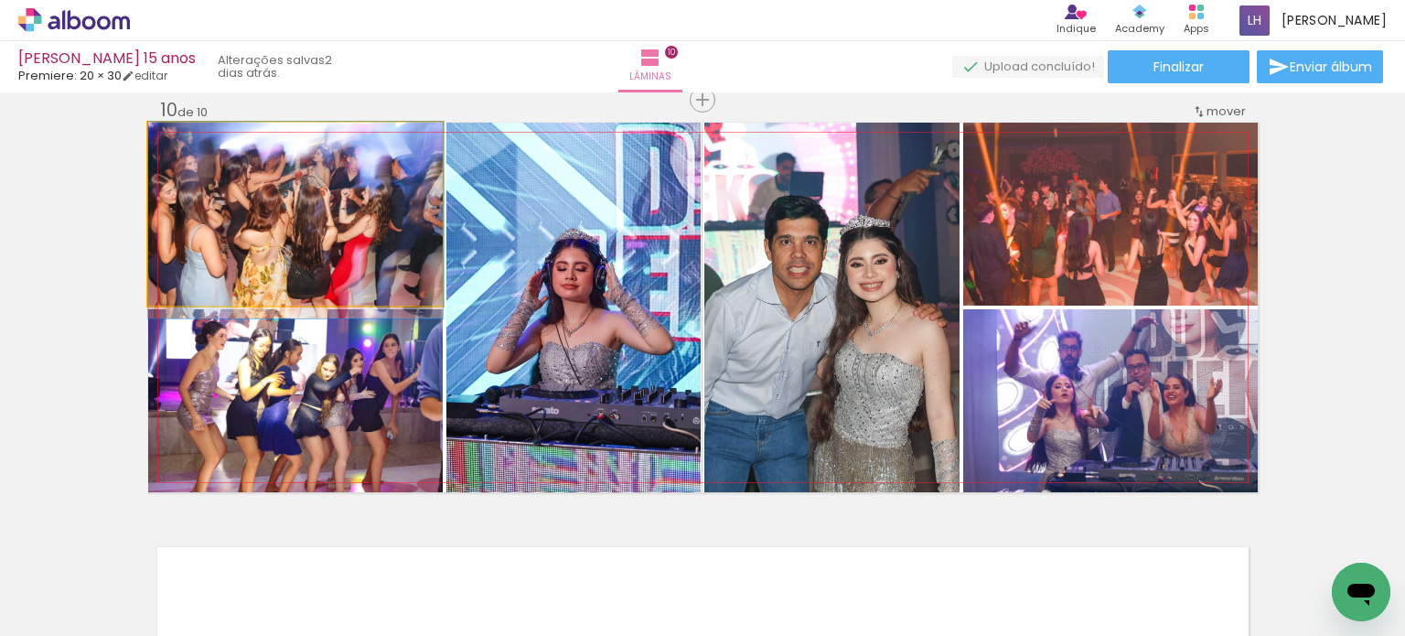
drag, startPoint x: 311, startPoint y: 226, endPoint x: 335, endPoint y: 232, distance: 24.6
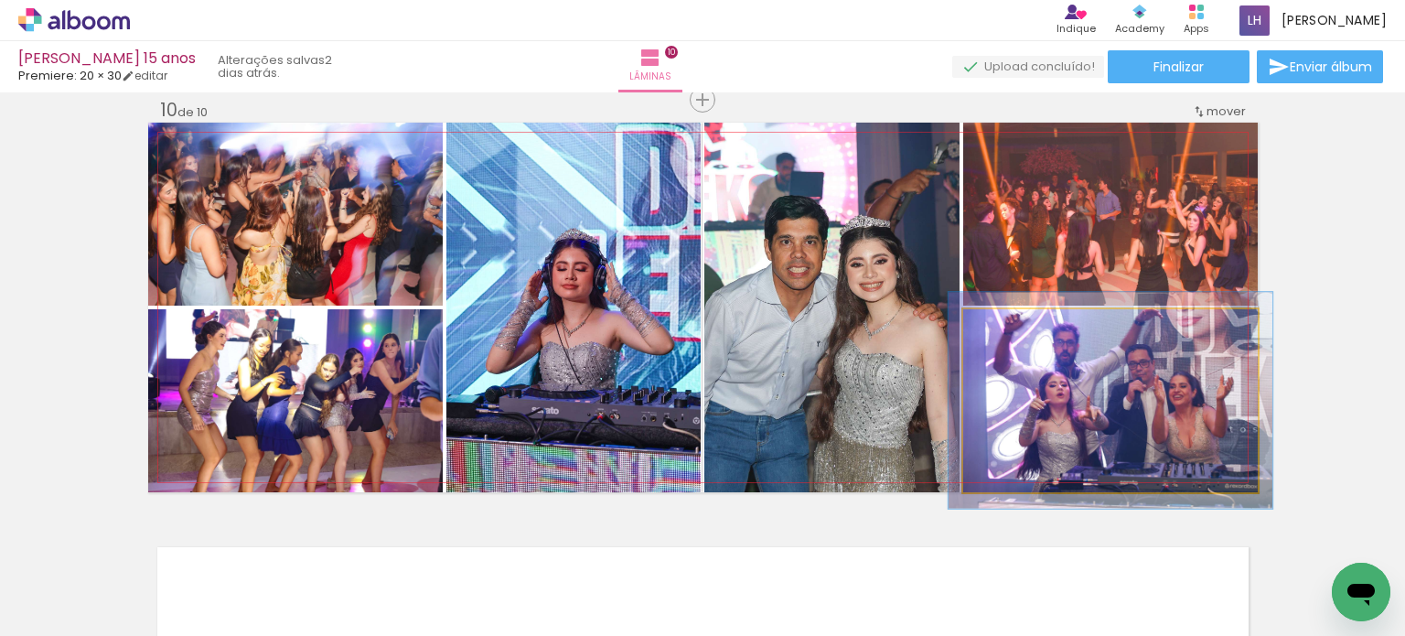
type paper-slider "110"
click at [1013, 328] on div at bounding box center [1011, 328] width 29 height 29
